Goal: Navigation & Orientation: Find specific page/section

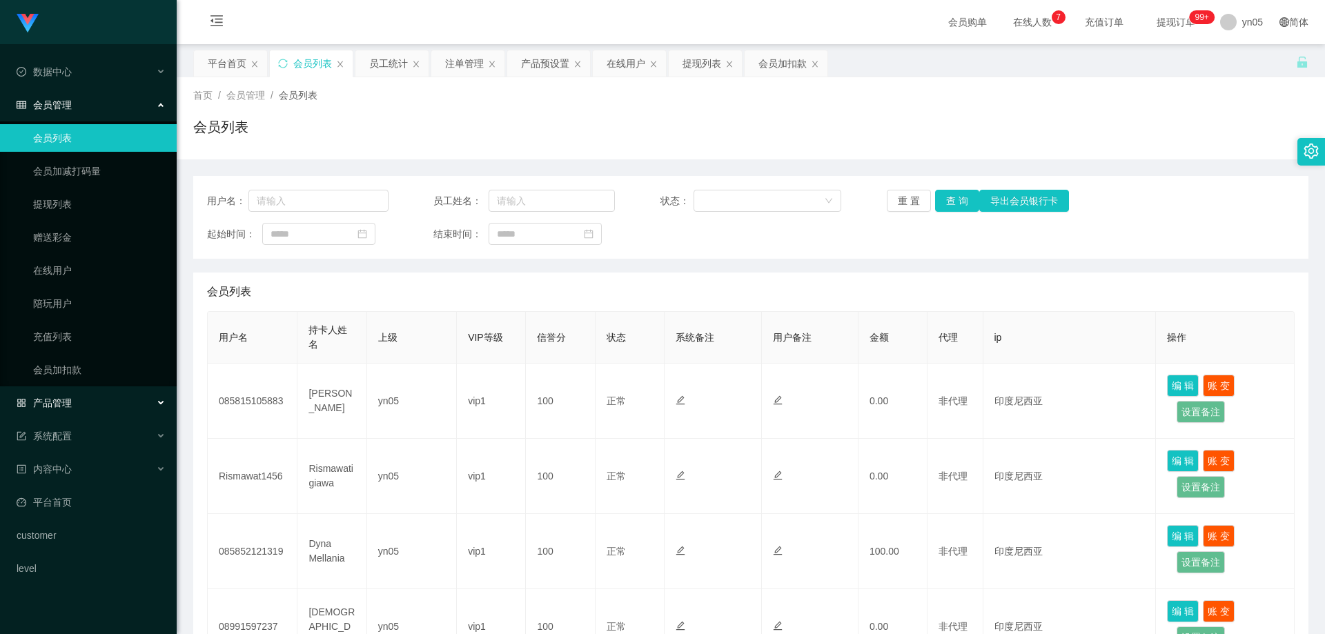
click at [68, 407] on span "产品管理" at bounding box center [44, 402] width 55 height 11
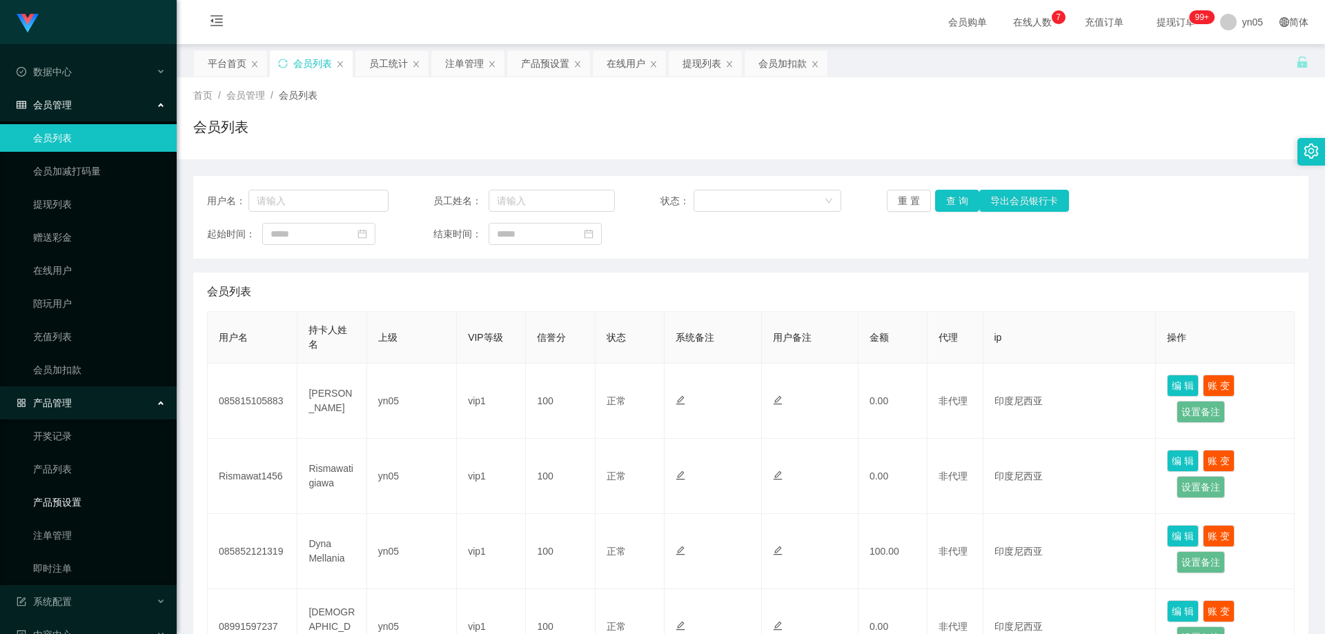
click at [73, 508] on link "产品预设置" at bounding box center [99, 503] width 132 height 28
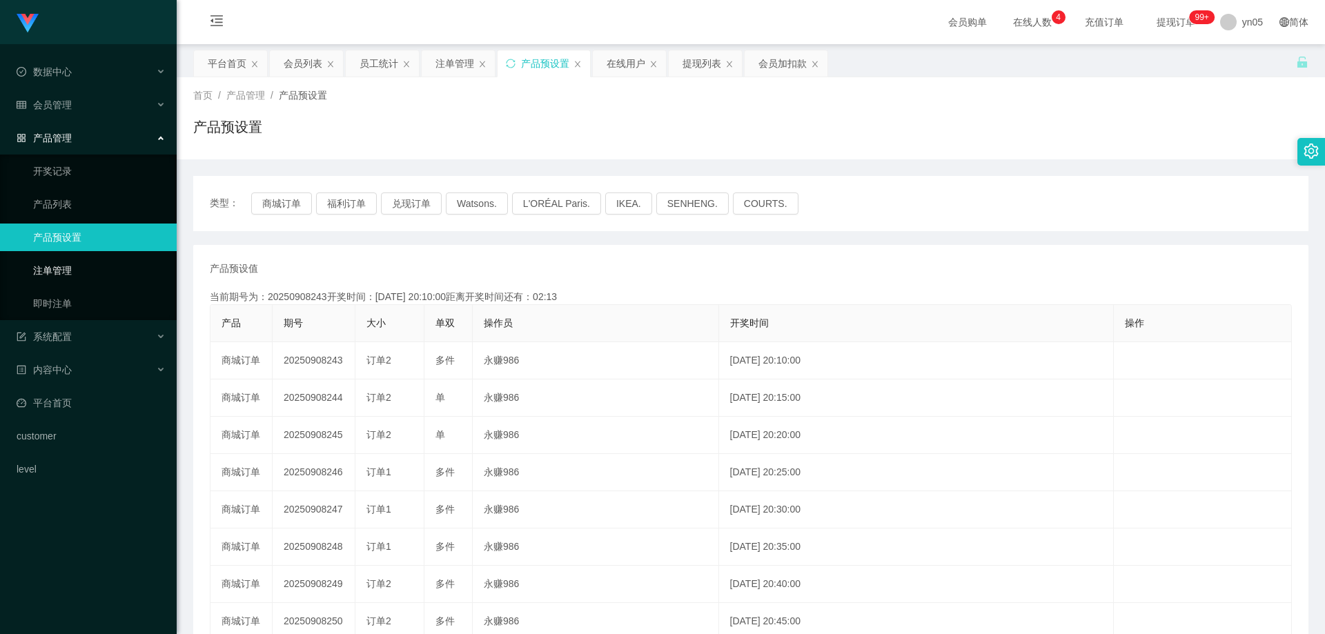
click at [72, 273] on link "注单管理" at bounding box center [99, 271] width 132 height 28
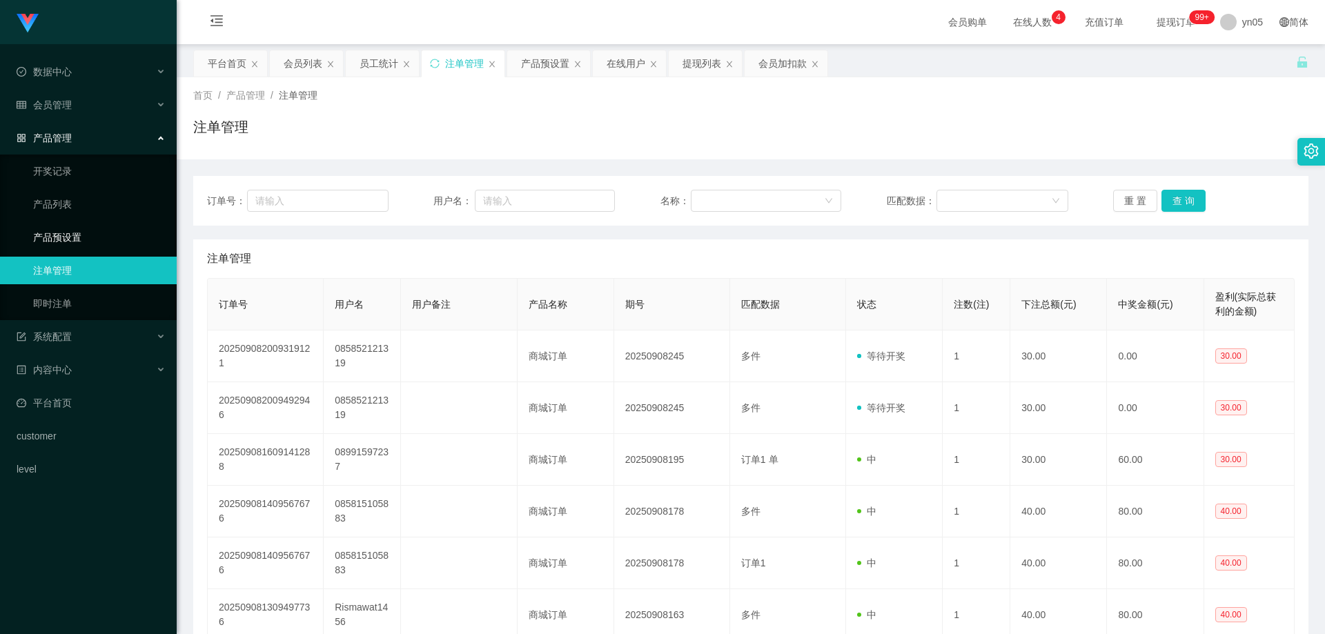
click at [65, 233] on link "产品预设置" at bounding box center [99, 238] width 132 height 28
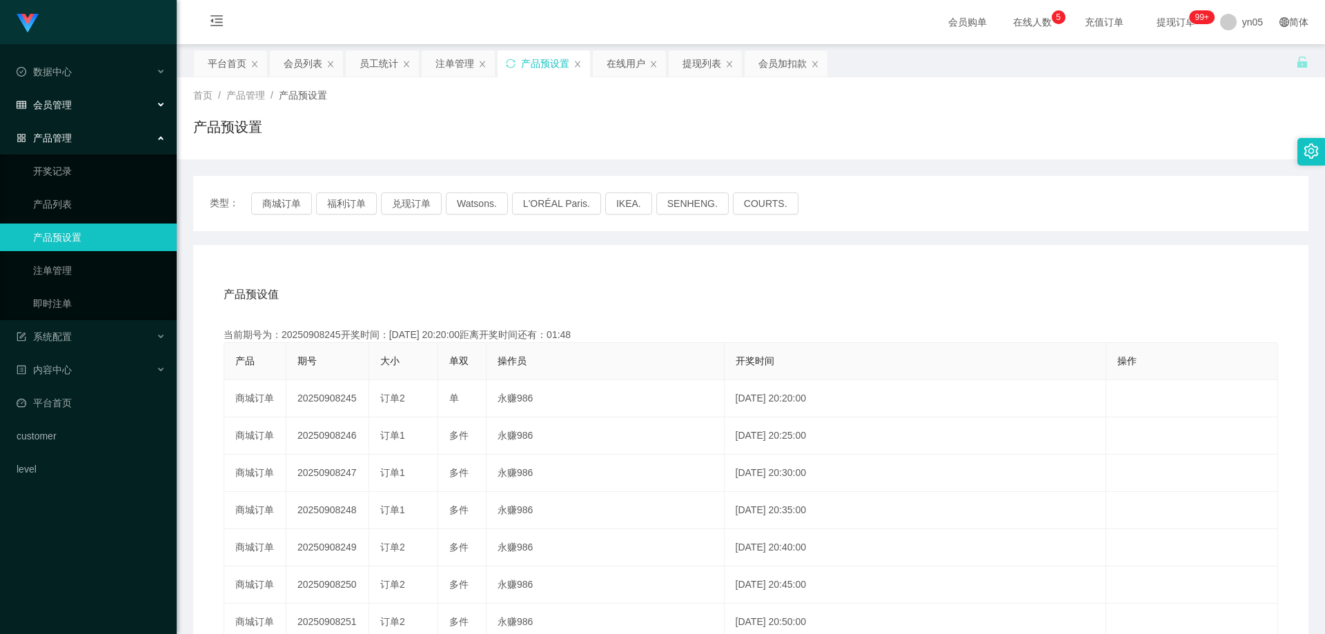
click at [72, 100] on div "会员管理" at bounding box center [88, 105] width 177 height 28
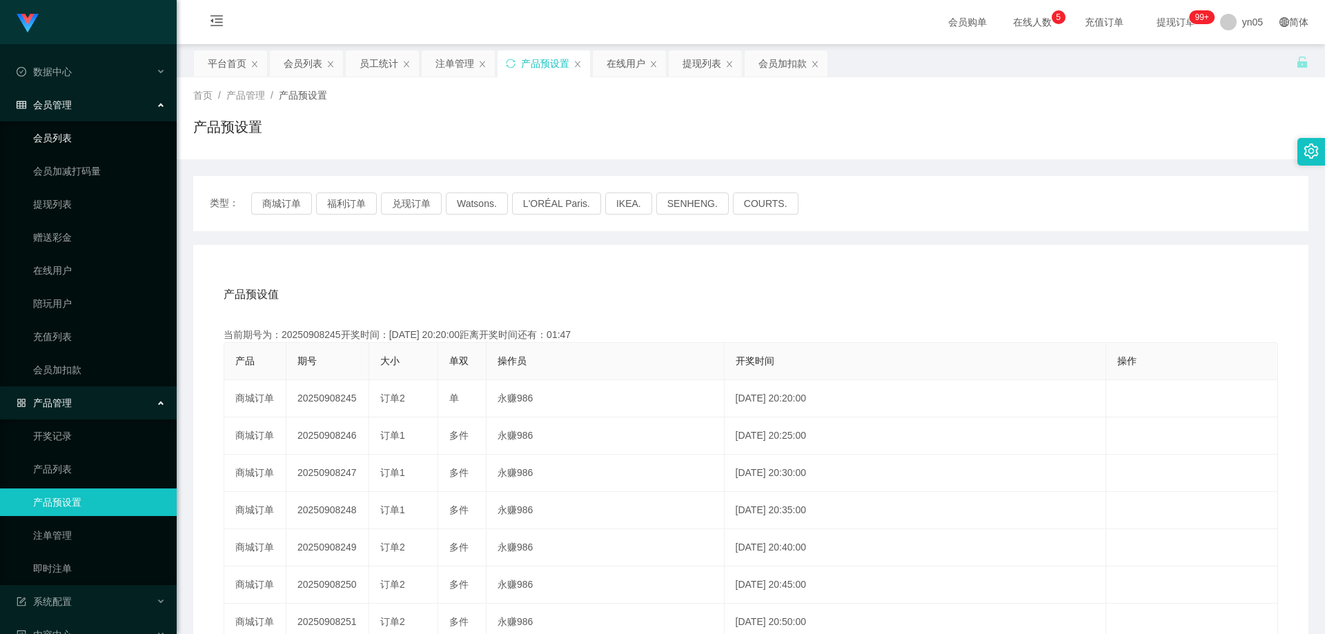
click at [77, 142] on link "会员列表" at bounding box center [99, 138] width 132 height 28
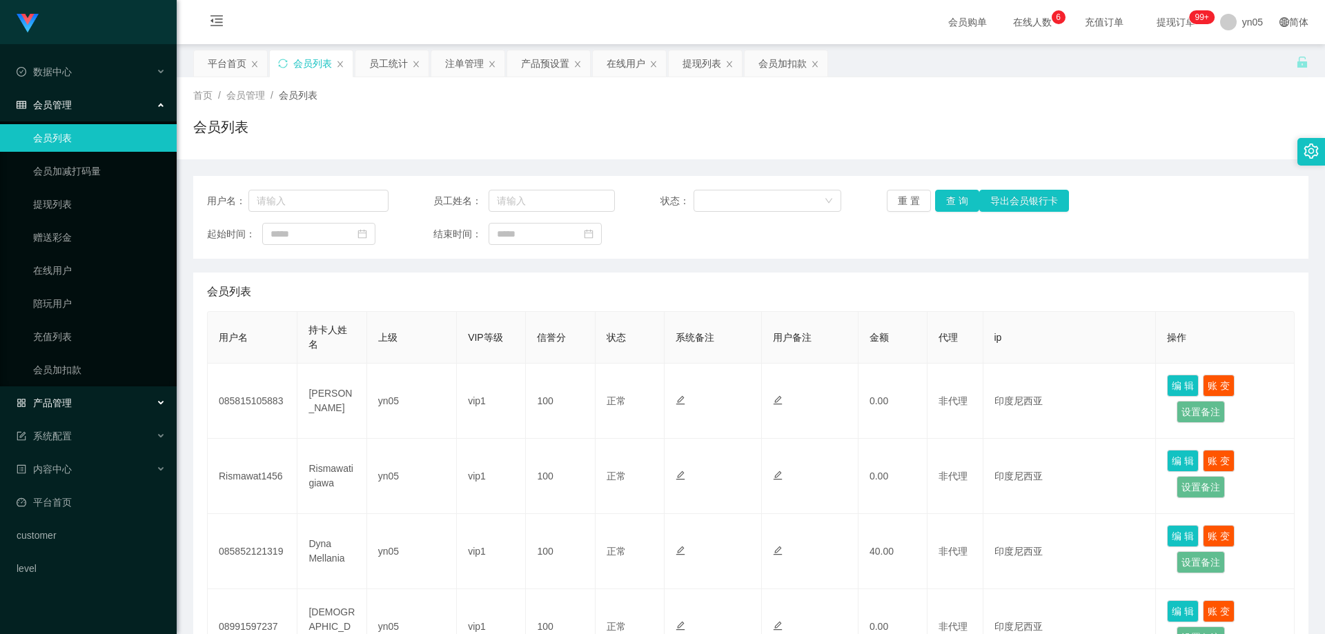
click at [99, 415] on div "产品管理" at bounding box center [88, 403] width 177 height 28
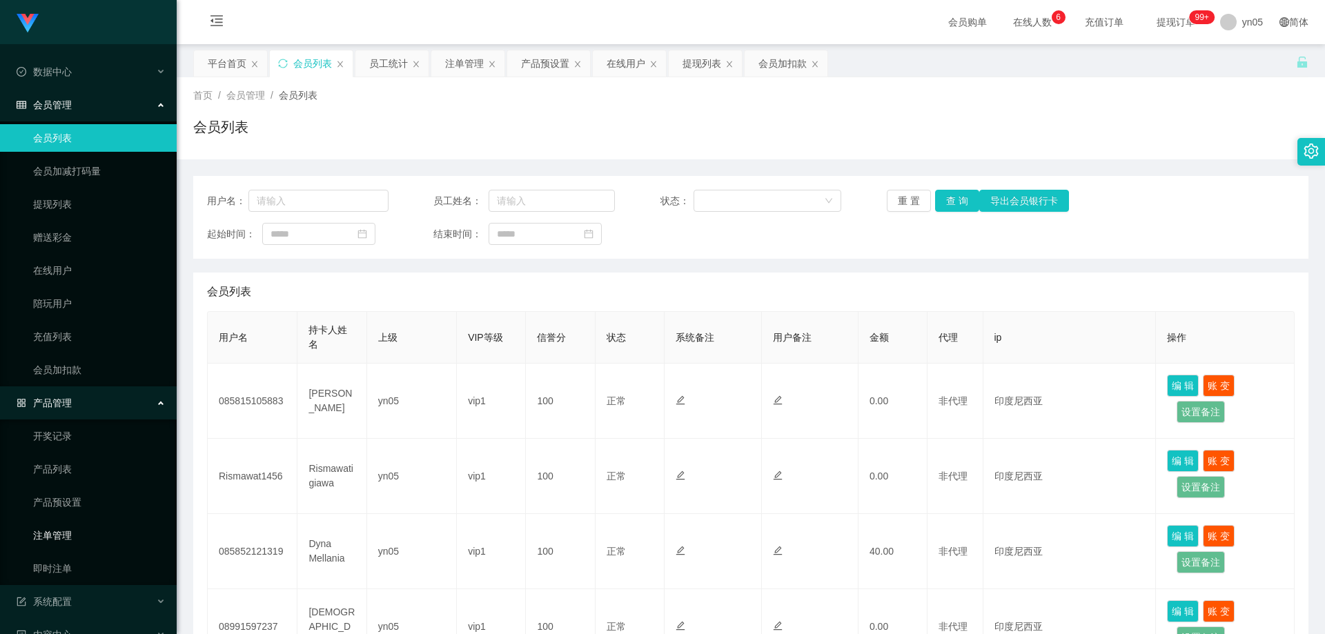
click at [72, 532] on link "注单管理" at bounding box center [99, 536] width 132 height 28
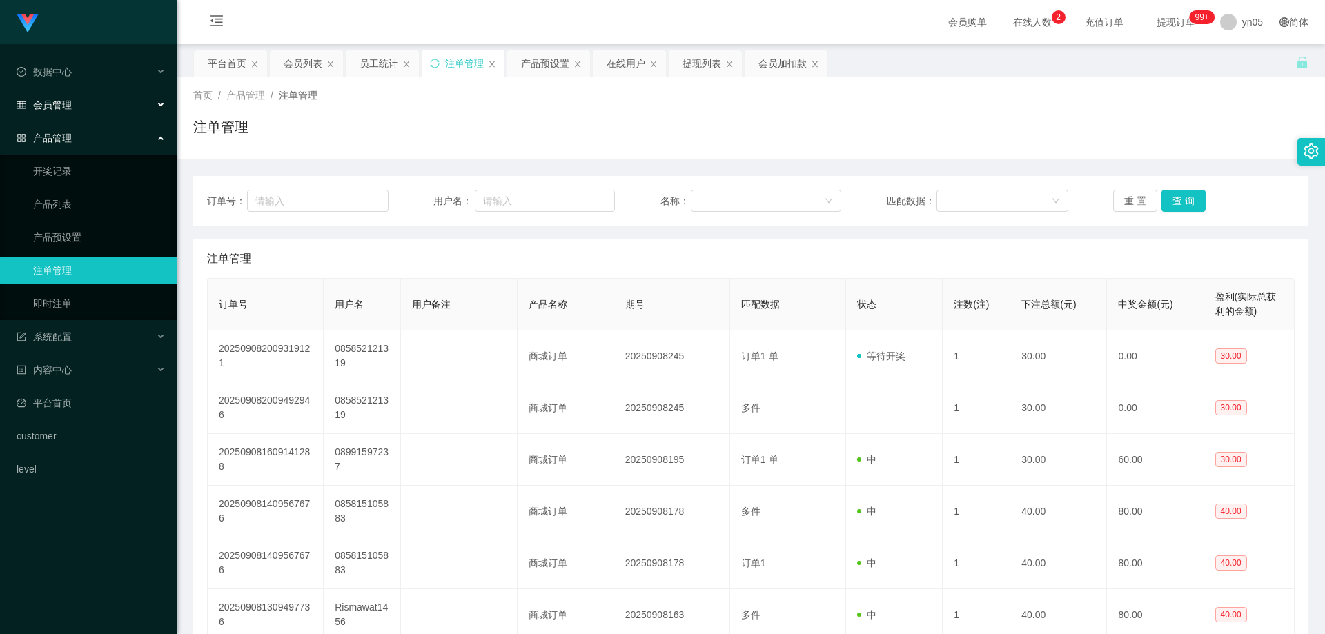
click at [63, 110] on span "会员管理" at bounding box center [44, 104] width 55 height 11
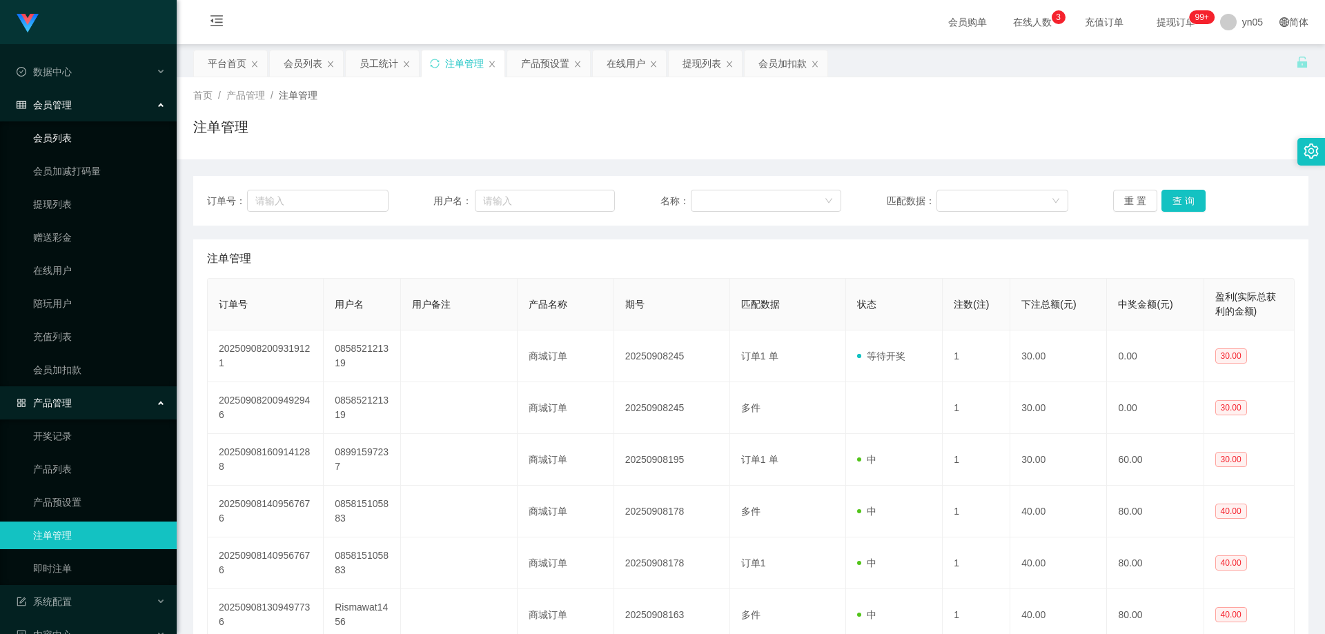
click at [65, 141] on link "会员列表" at bounding box center [99, 138] width 132 height 28
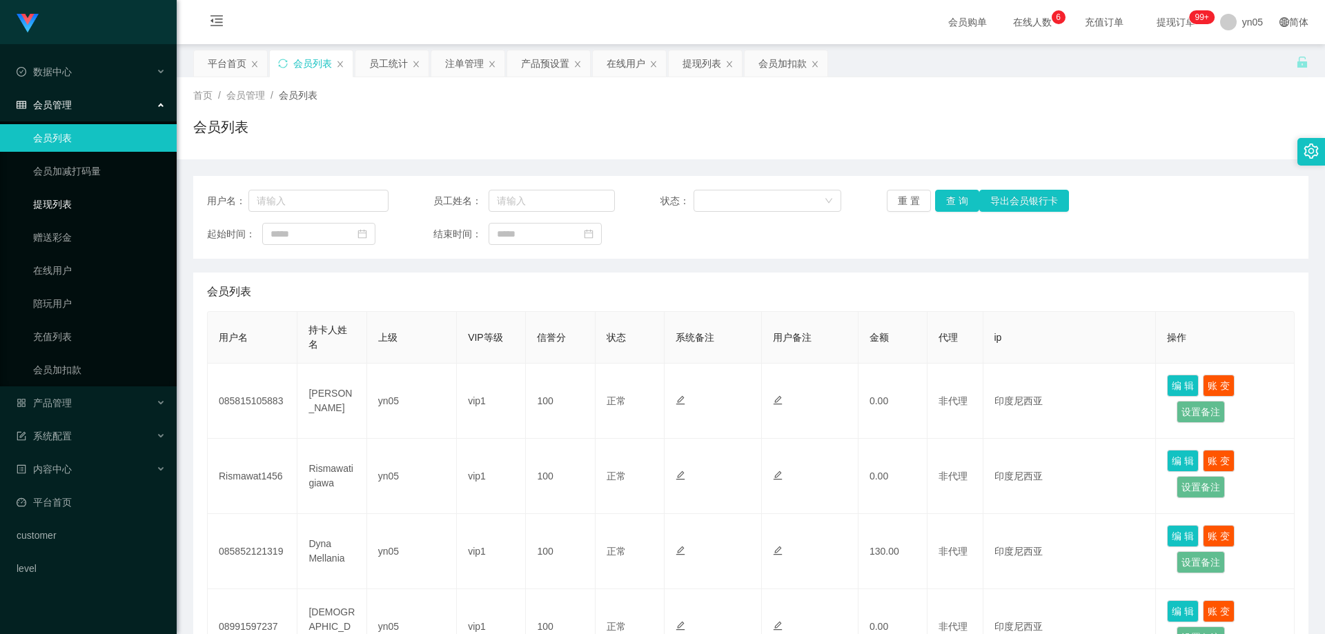
click at [102, 199] on link "提现列表" at bounding box center [99, 204] width 132 height 28
